Goal: Task Accomplishment & Management: Use online tool/utility

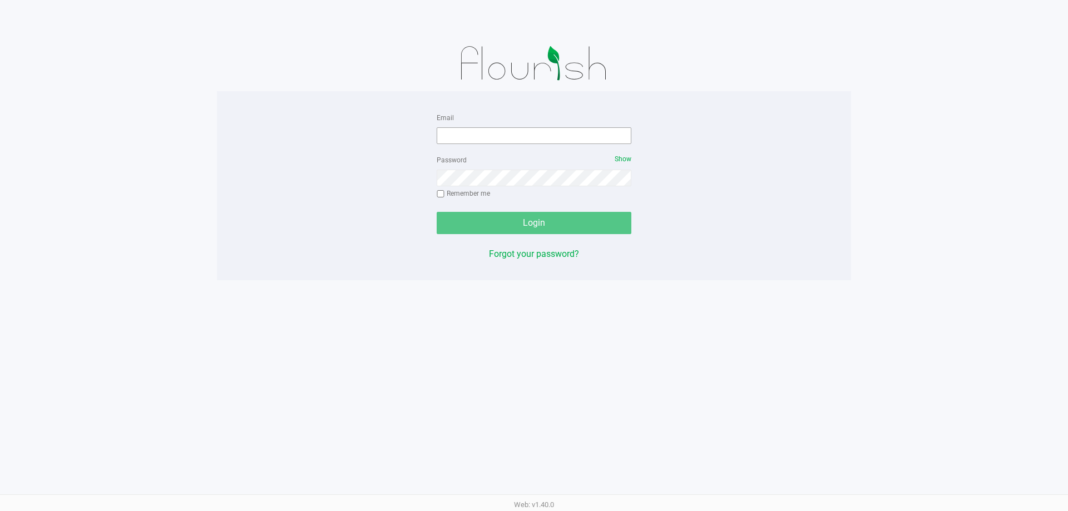
click at [468, 139] on input "Email" at bounding box center [534, 135] width 195 height 17
type input "[EMAIL_ADDRESS][DOMAIN_NAME]"
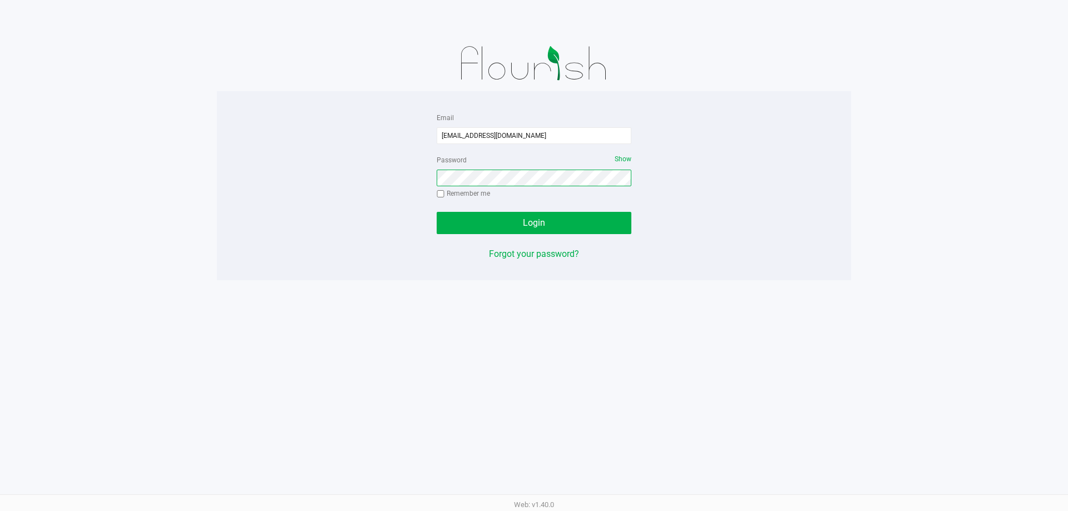
click at [437, 212] on button "Login" at bounding box center [534, 223] width 195 height 22
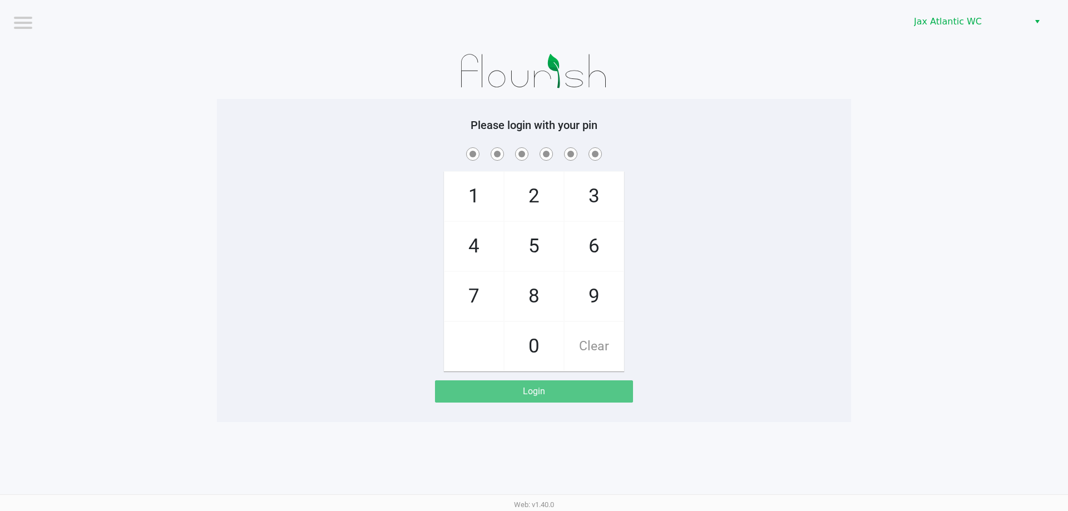
click at [594, 302] on span "9" at bounding box center [594, 296] width 59 height 49
checkbox input "true"
click at [494, 188] on span "1" at bounding box center [474, 196] width 59 height 49
checkbox input "true"
click at [494, 188] on span "1" at bounding box center [474, 196] width 59 height 49
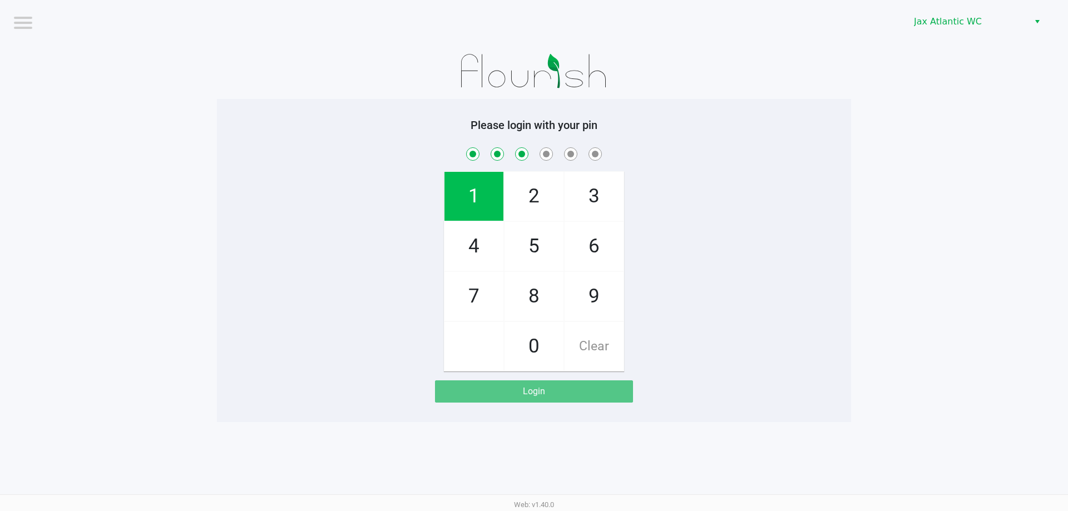
checkbox input "true"
drag, startPoint x: 477, startPoint y: 290, endPoint x: 462, endPoint y: 246, distance: 46.8
click at [477, 289] on span "7" at bounding box center [474, 296] width 59 height 49
checkbox input "true"
drag, startPoint x: 462, startPoint y: 245, endPoint x: 469, endPoint y: 260, distance: 16.4
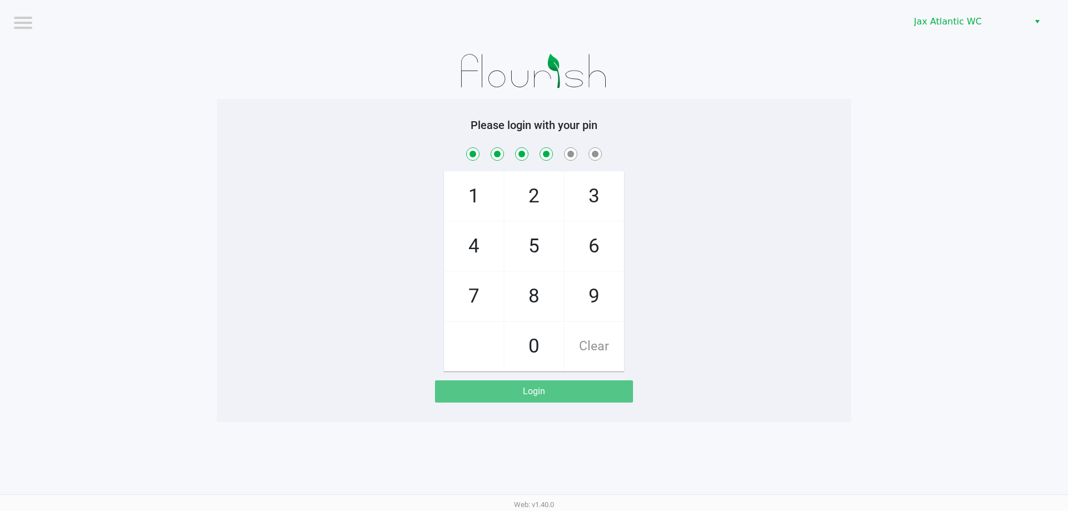
click at [462, 246] on span "4" at bounding box center [474, 246] width 59 height 49
checkbox input "true"
click at [469, 284] on span "7" at bounding box center [474, 296] width 59 height 49
checkbox input "true"
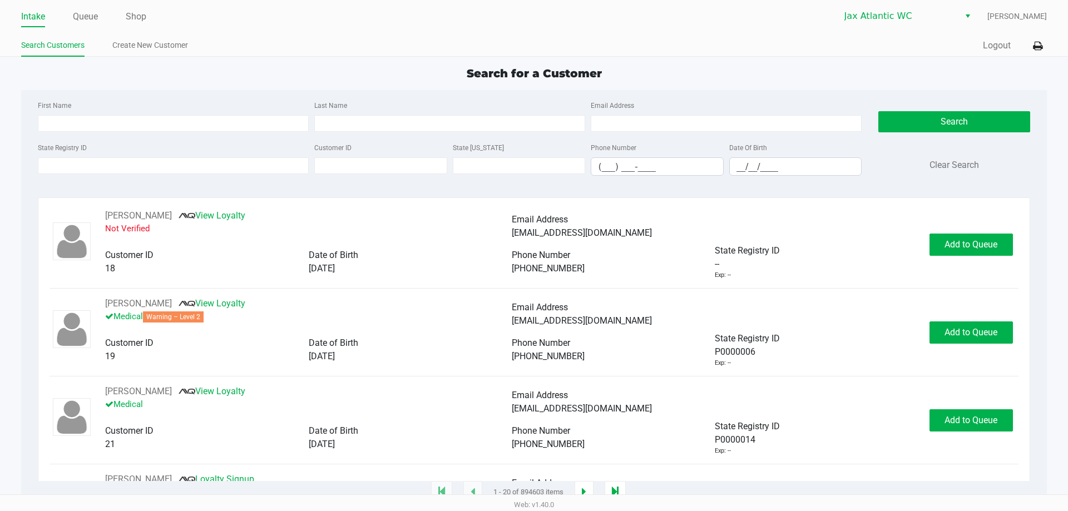
drag, startPoint x: 136, startPoint y: 18, endPoint x: 305, endPoint y: 28, distance: 168.9
click at [137, 18] on link "Shop" at bounding box center [136, 17] width 21 height 16
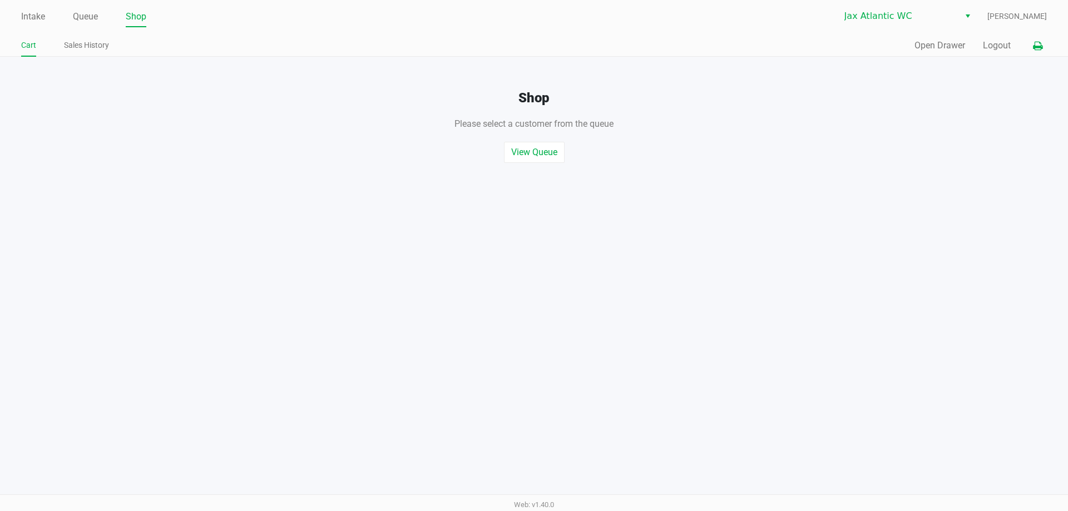
click at [1038, 45] on icon at bounding box center [1037, 46] width 9 height 8
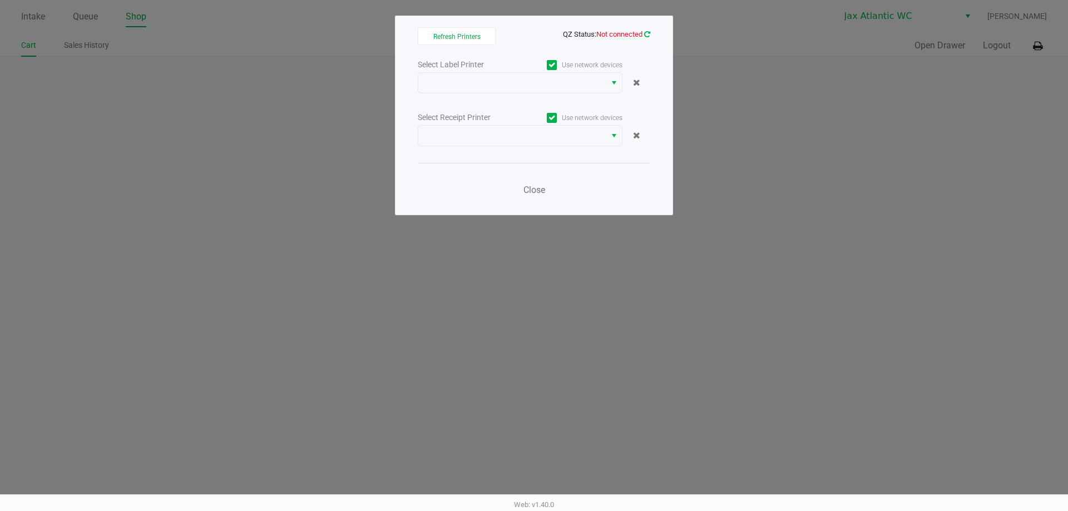
drag, startPoint x: 637, startPoint y: 29, endPoint x: 645, endPoint y: 32, distance: 8.3
click at [637, 30] on app-qz-status "QZ Status: Not connected" at bounding box center [606, 33] width 87 height 11
click at [647, 33] on icon at bounding box center [647, 34] width 6 height 7
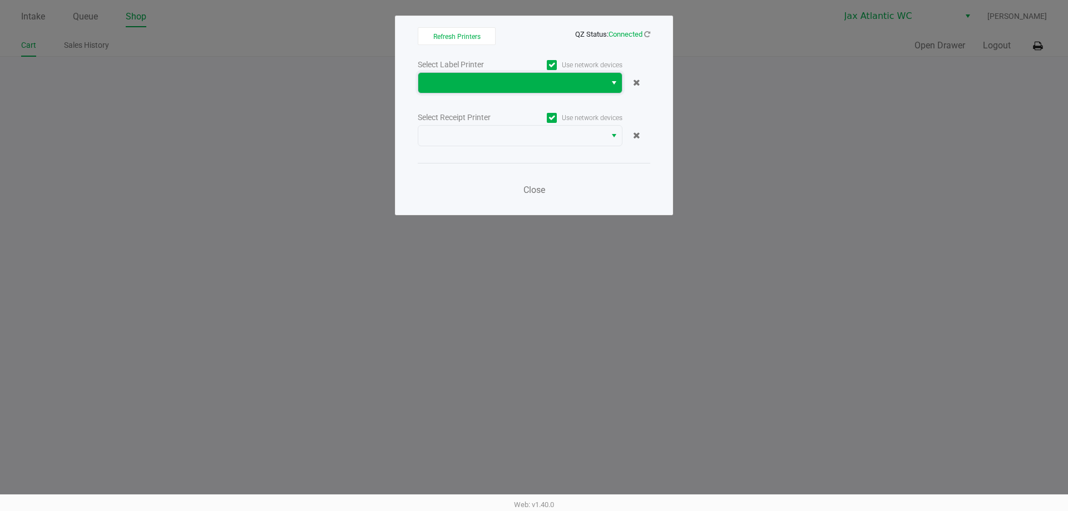
drag, startPoint x: 564, startPoint y: 83, endPoint x: 569, endPoint y: 90, distance: 8.3
click at [564, 84] on span at bounding box center [512, 82] width 174 height 13
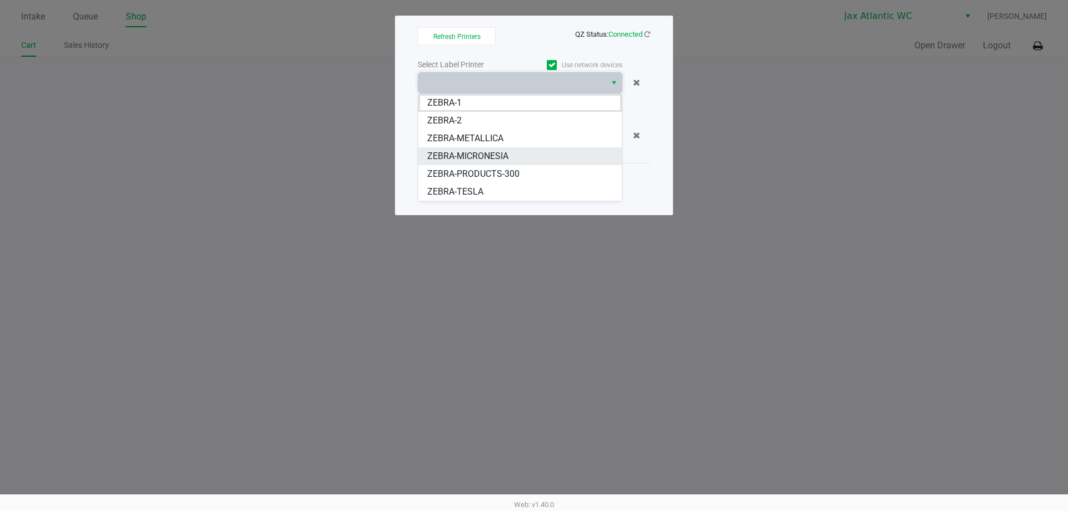
click at [508, 151] on span "ZEBRA-MICRONESIA" at bounding box center [467, 156] width 81 height 13
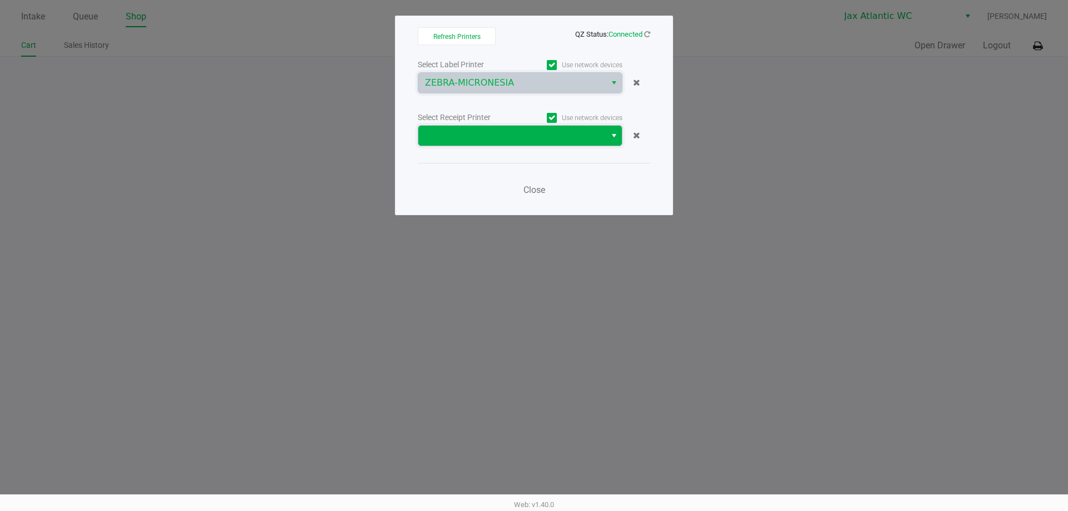
click at [508, 146] on kendo-dropdownlist at bounding box center [520, 135] width 205 height 21
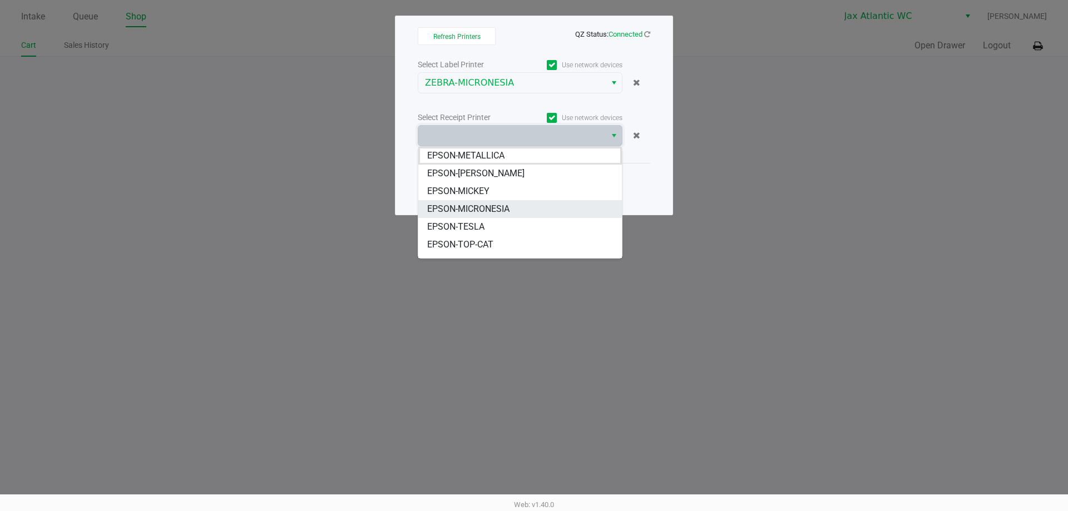
click at [524, 207] on li "EPSON-MICRONESIA" at bounding box center [520, 209] width 204 height 18
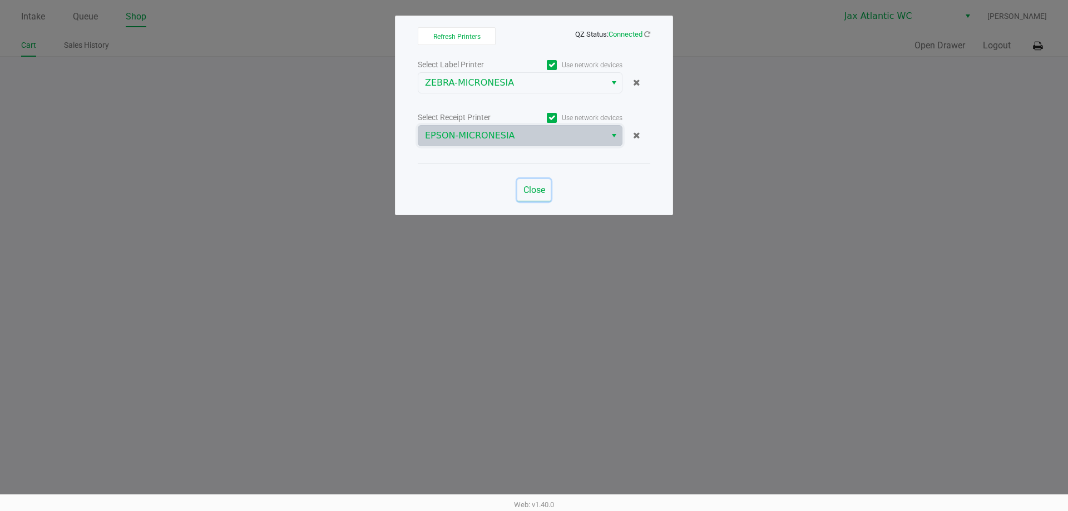
click at [536, 193] on span "Close" at bounding box center [535, 190] width 22 height 11
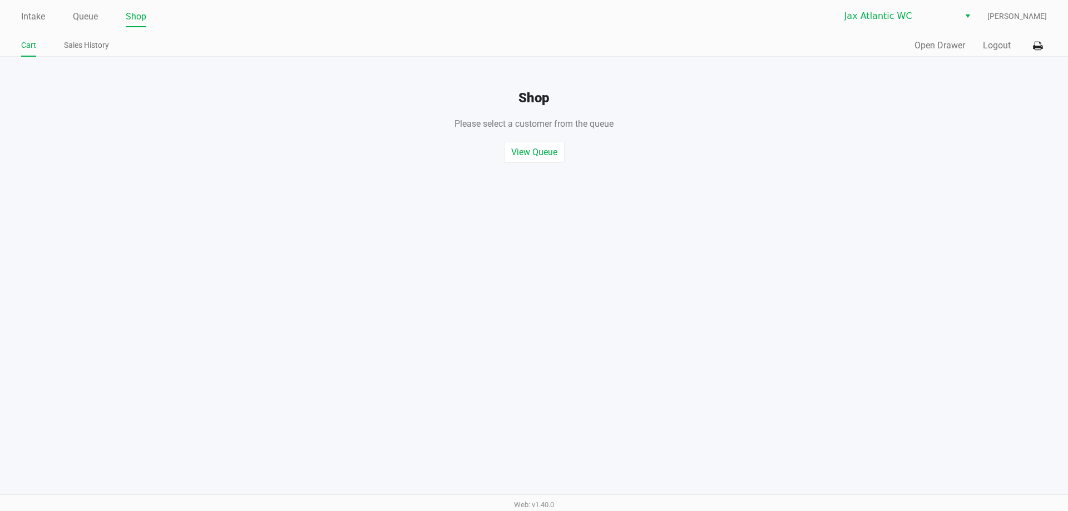
click at [948, 38] on div "Quick Sale Open Drawer Logout" at bounding box center [790, 46] width 513 height 21
click at [947, 44] on button "Open Drawer" at bounding box center [940, 45] width 51 height 13
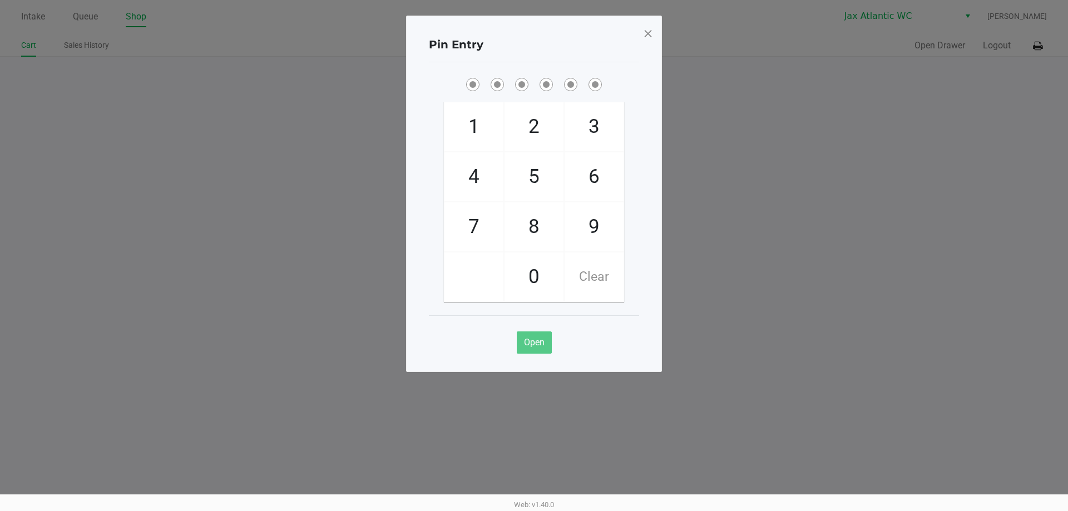
click at [590, 230] on span "9" at bounding box center [594, 227] width 59 height 49
checkbox input "true"
click at [494, 135] on span "1" at bounding box center [474, 126] width 59 height 49
checkbox input "true"
click at [492, 135] on span "1" at bounding box center [474, 126] width 59 height 49
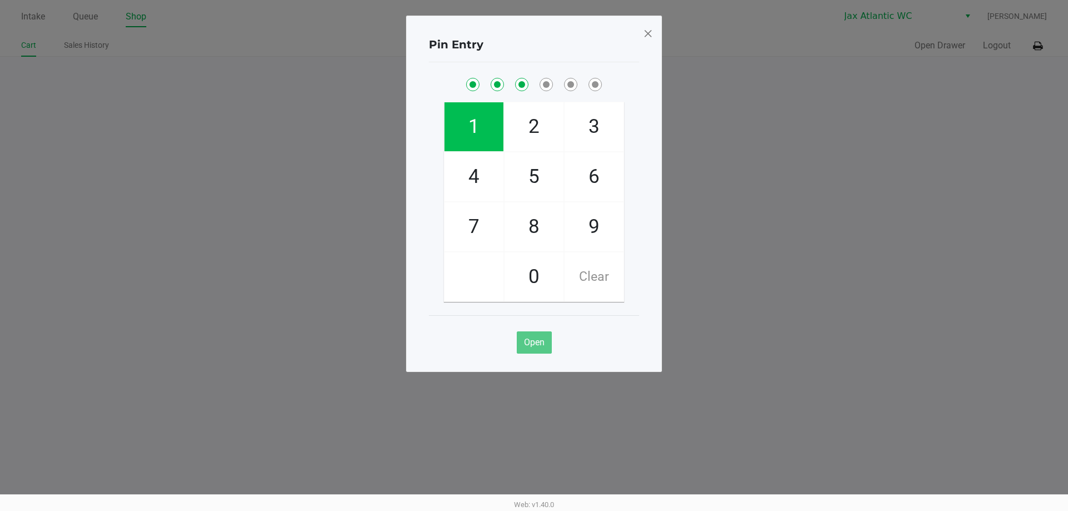
checkbox input "true"
click at [478, 232] on span "7" at bounding box center [474, 227] width 59 height 49
checkbox input "true"
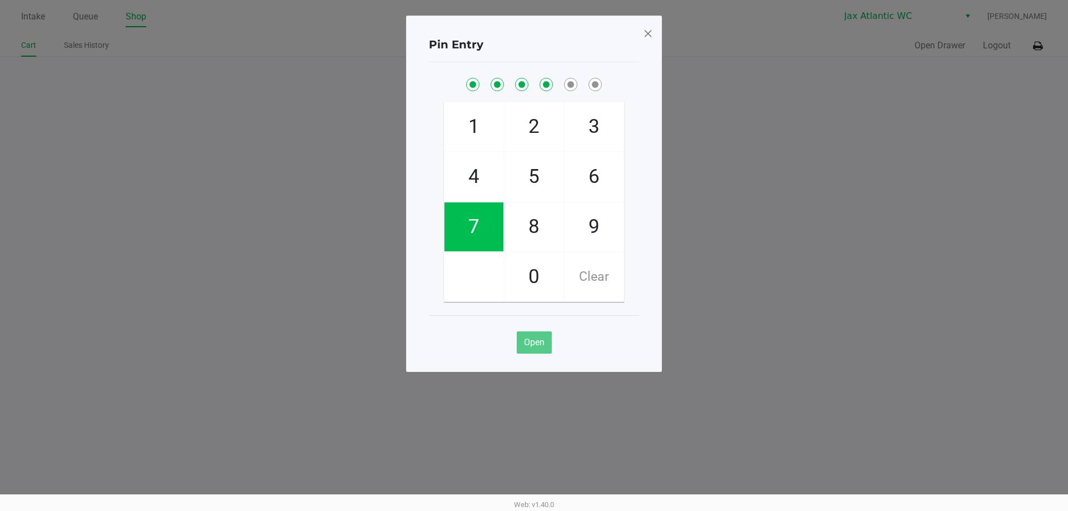
drag, startPoint x: 474, startPoint y: 179, endPoint x: 470, endPoint y: 202, distance: 23.8
click at [473, 179] on span "4" at bounding box center [474, 176] width 59 height 49
checkbox input "true"
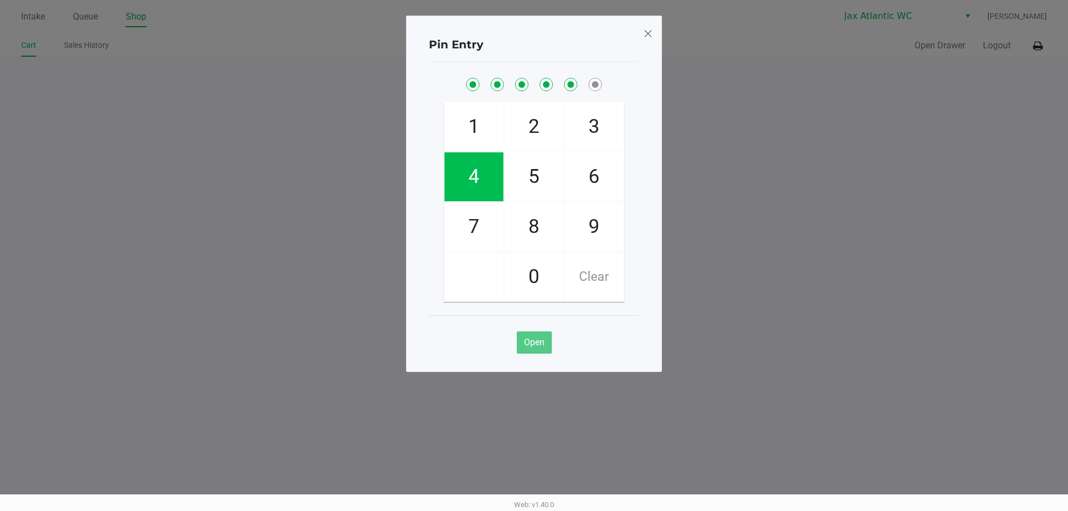
click at [463, 223] on span "7" at bounding box center [474, 227] width 59 height 49
checkbox input "true"
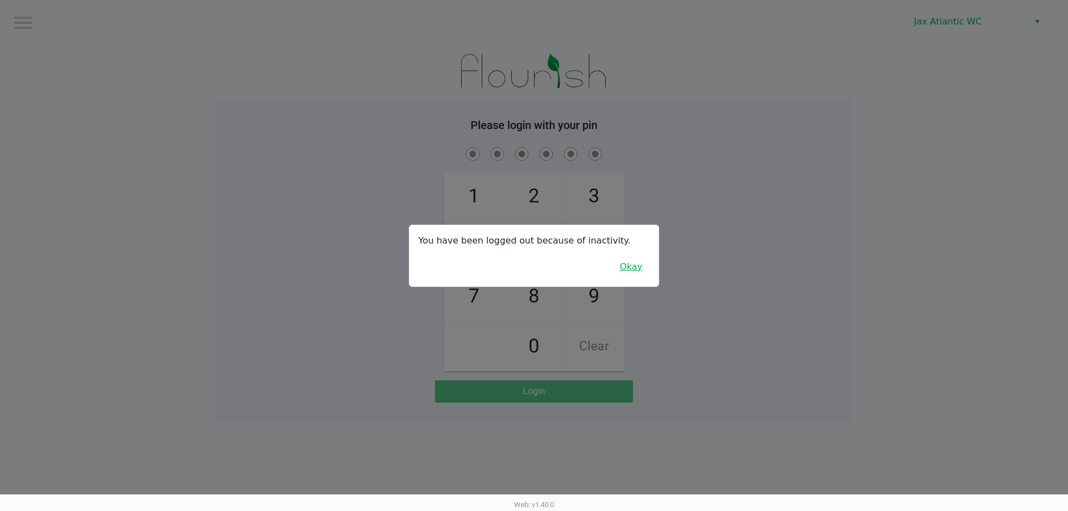
click at [636, 270] on button "Okay" at bounding box center [631, 266] width 37 height 21
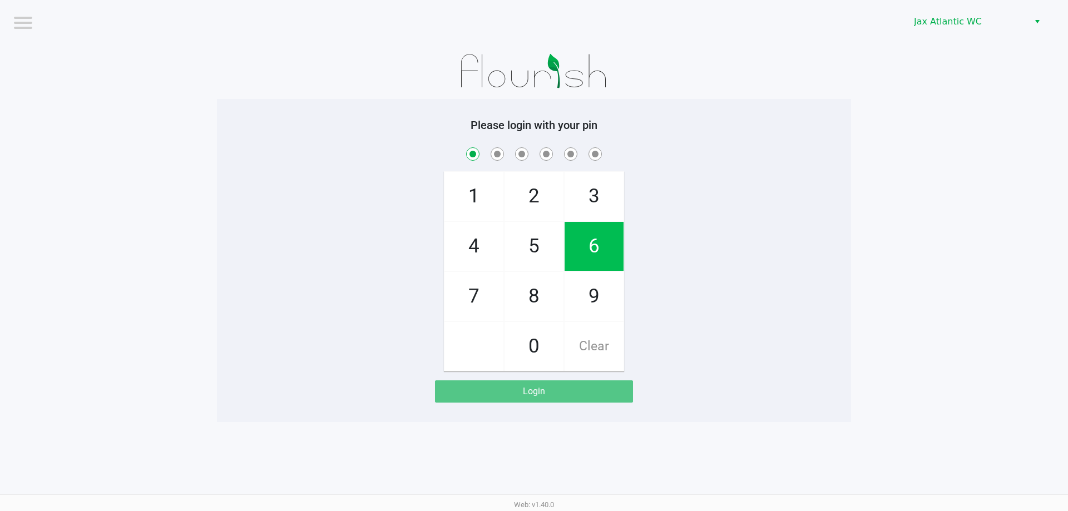
checkbox input "true"
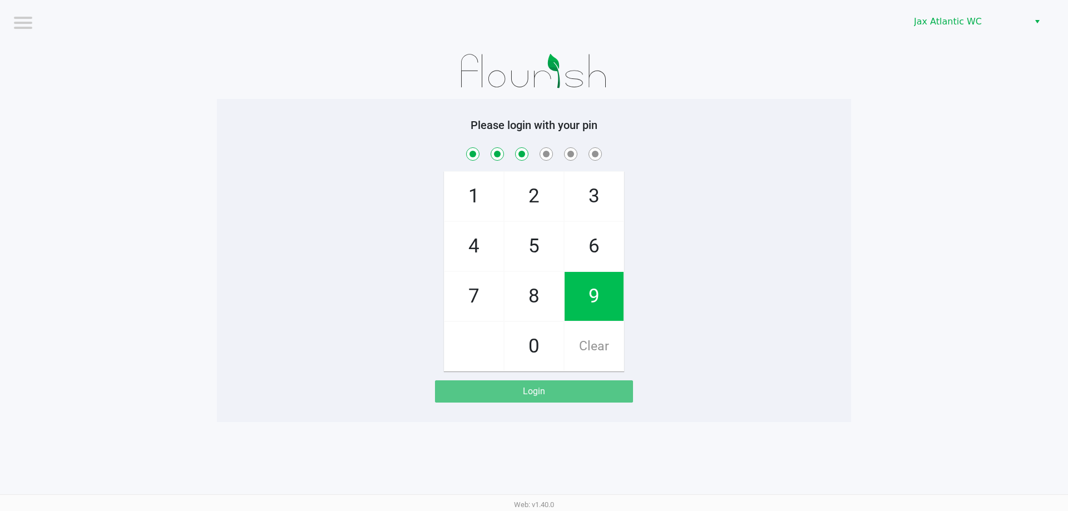
checkbox input "true"
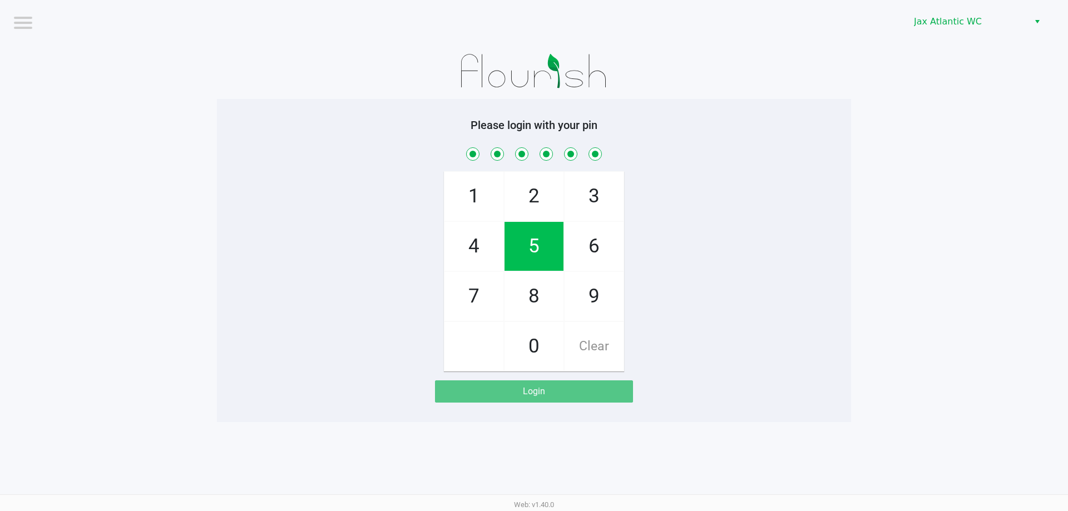
checkbox input "true"
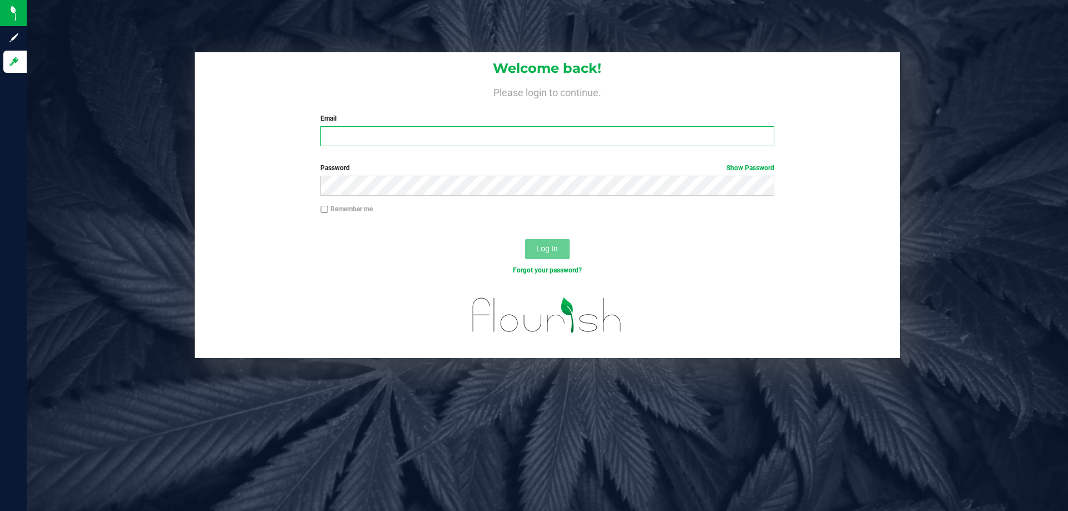
click at [406, 139] on input "Email" at bounding box center [546, 136] width 453 height 20
type input "[EMAIL_ADDRESS][DOMAIN_NAME]"
click at [525, 239] on button "Log In" at bounding box center [547, 249] width 45 height 20
